Goal: Complete application form

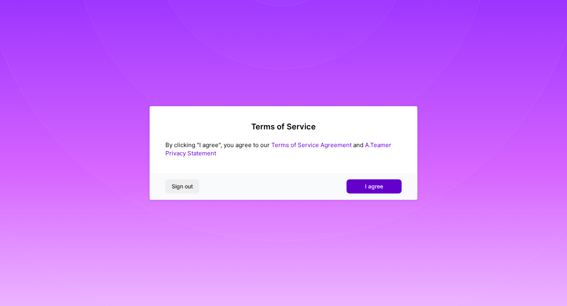
click at [355, 183] on button "I agree" at bounding box center [374, 187] width 55 height 14
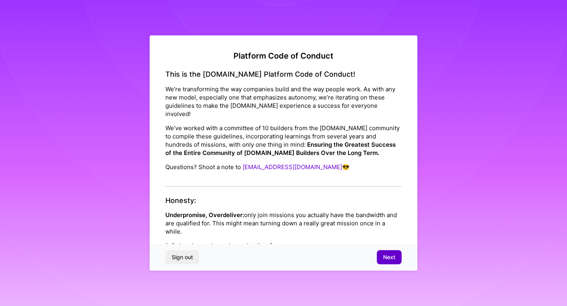
click at [391, 254] on span "Next" at bounding box center [389, 258] width 12 height 8
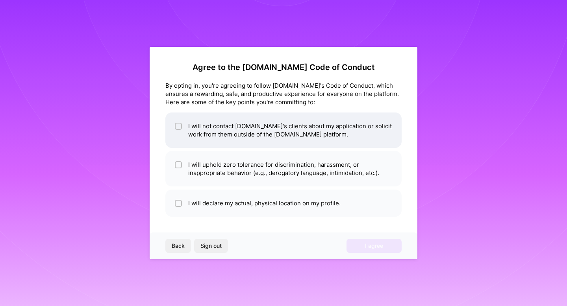
click at [265, 139] on li "I will not contact [DOMAIN_NAME]'s clients about my application or solicit work…" at bounding box center [283, 130] width 236 height 35
checkbox input "true"
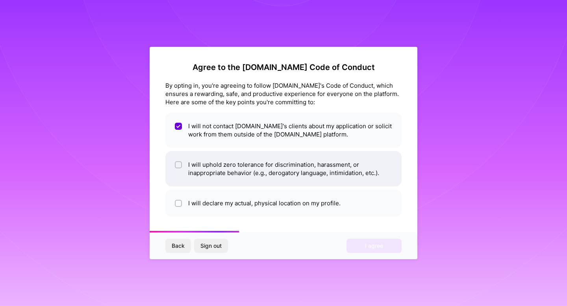
click at [276, 172] on li "I will uphold zero tolerance for discrimination, harassment, or inappropriate b…" at bounding box center [283, 168] width 236 height 35
checkbox input "true"
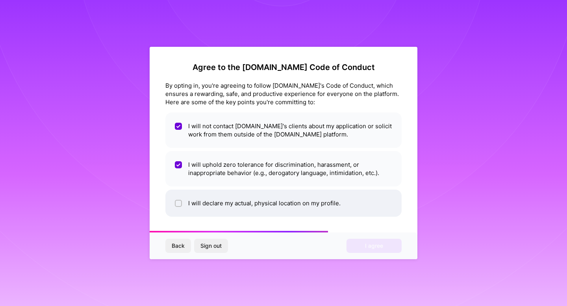
click at [284, 197] on li "I will declare my actual, physical location on my profile." at bounding box center [283, 203] width 236 height 27
checkbox input "true"
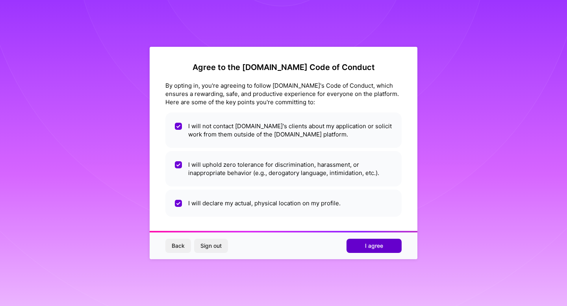
click at [386, 249] on button "I agree" at bounding box center [374, 246] width 55 height 14
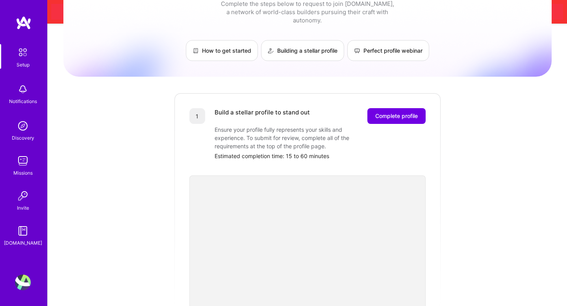
scroll to position [57, 0]
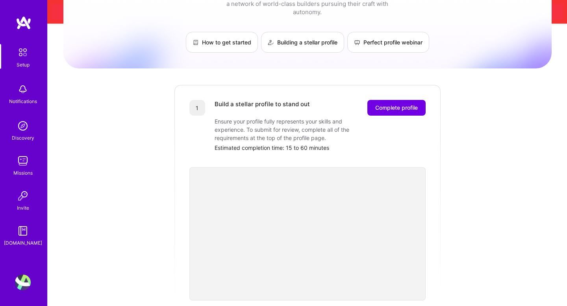
click at [82, 135] on div "Getting started as an [DOMAIN_NAME] Builder Complete the steps below to request…" at bounding box center [307, 273] width 488 height 603
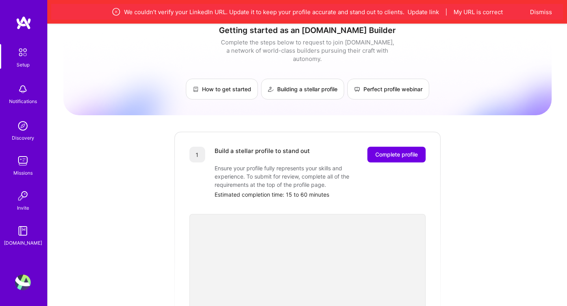
scroll to position [0, 0]
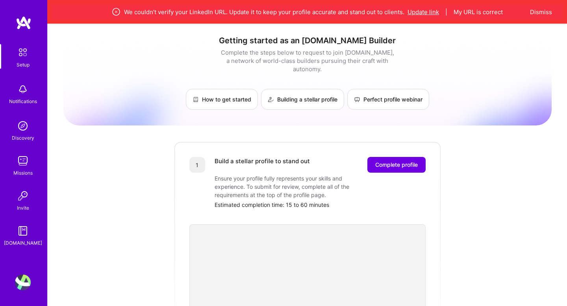
click at [423, 9] on button "Update link" at bounding box center [424, 12] width 32 height 8
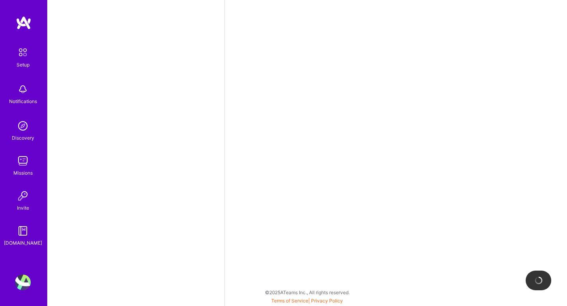
select select "US"
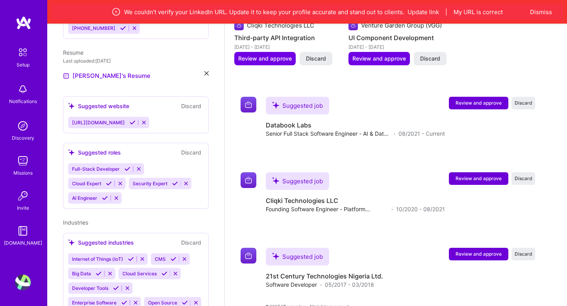
scroll to position [1369, 0]
